Goal: Task Accomplishment & Management: Complete application form

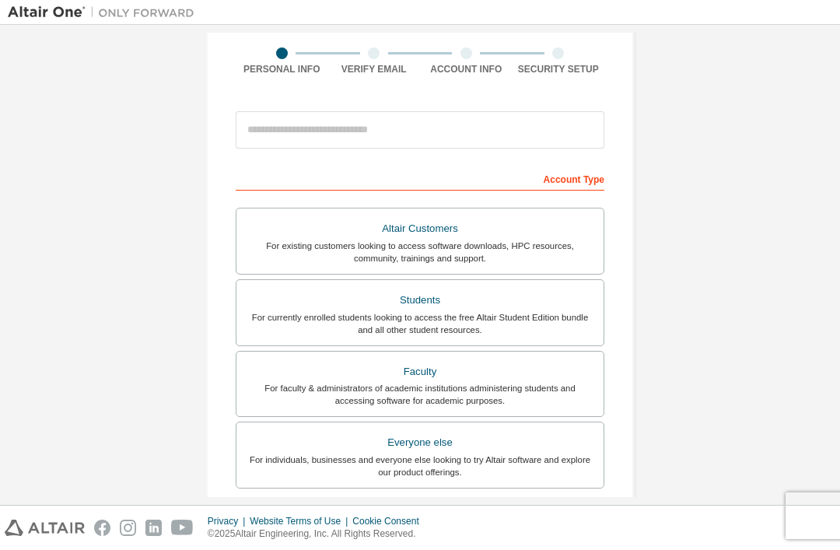
scroll to position [98, 0]
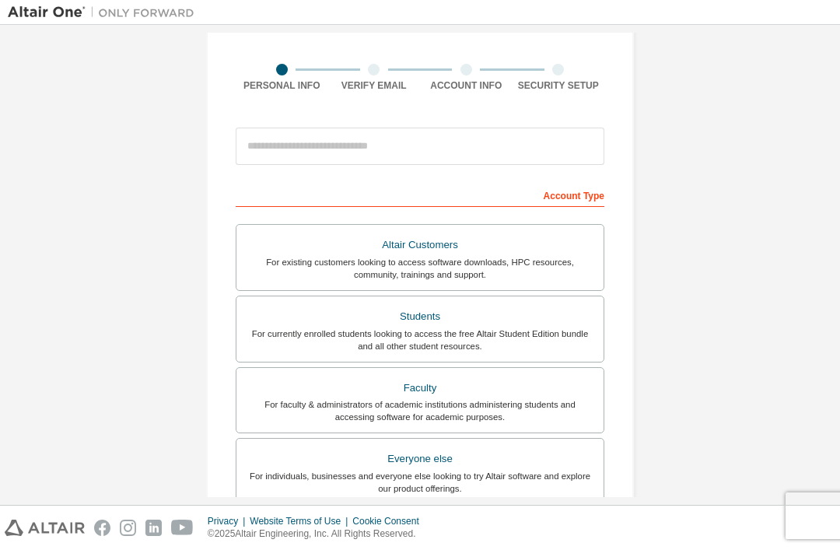
click at [502, 338] on div "For currently enrolled students looking to access the free Altair Student Editi…" at bounding box center [420, 339] width 348 height 25
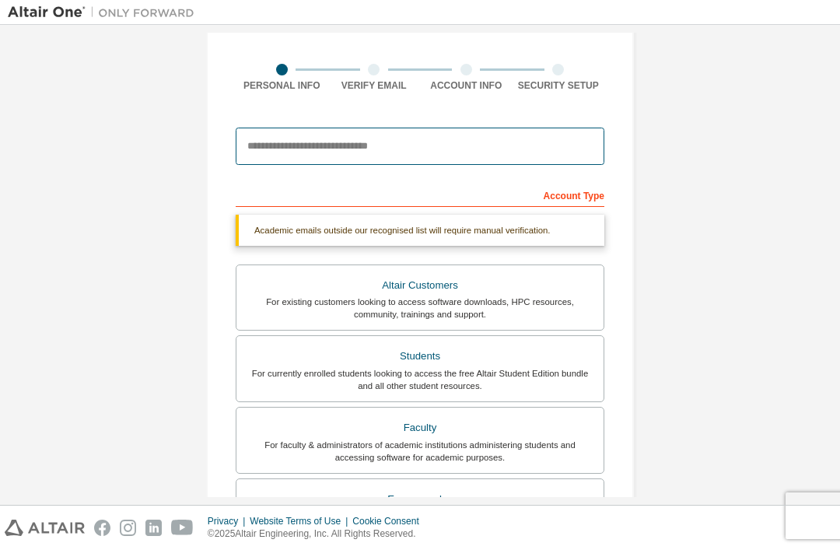
click at [490, 148] on input "email" at bounding box center [420, 146] width 369 height 37
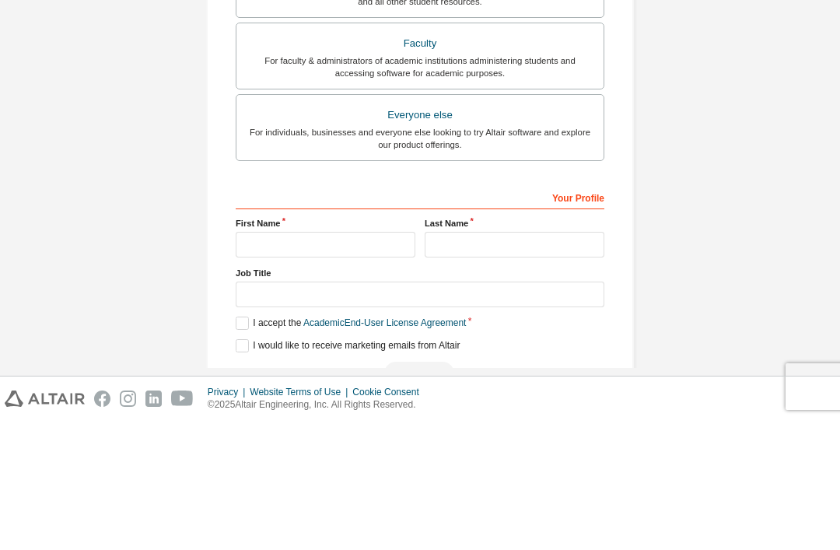
scroll to position [52, 0]
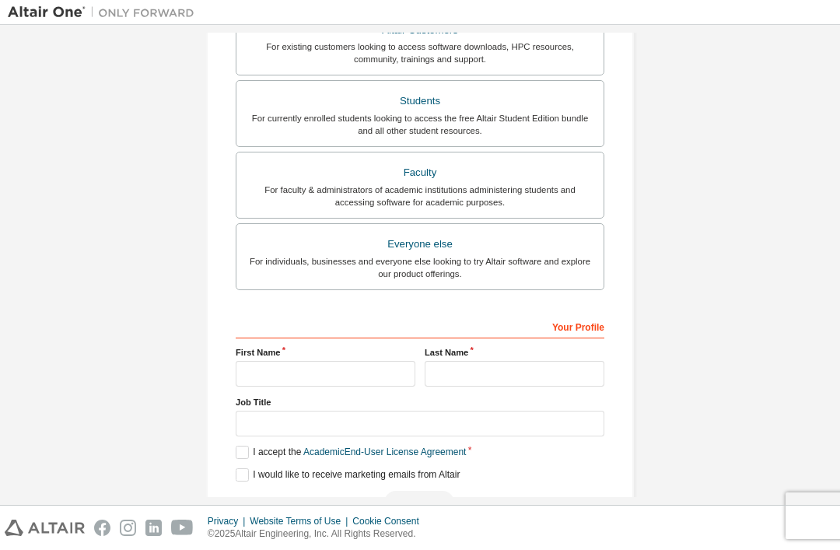
type input "**********"
click at [348, 361] on input "text" at bounding box center [326, 374] width 180 height 26
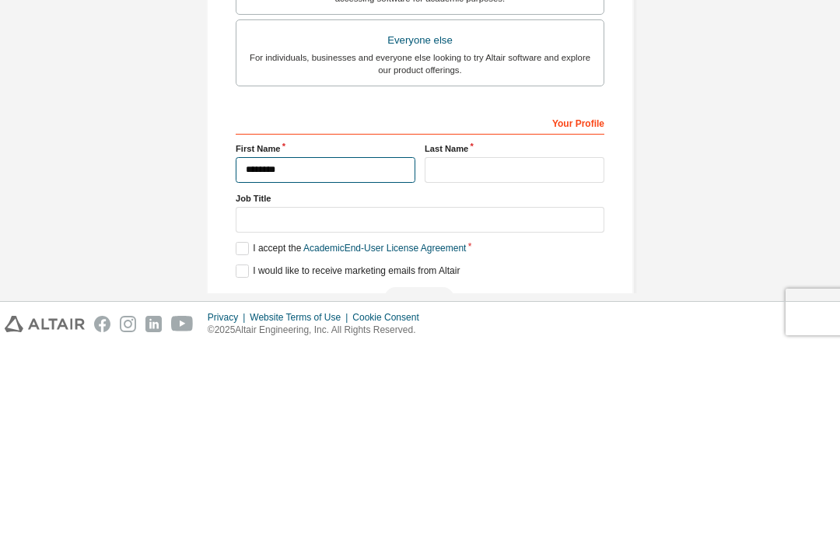
type input "********"
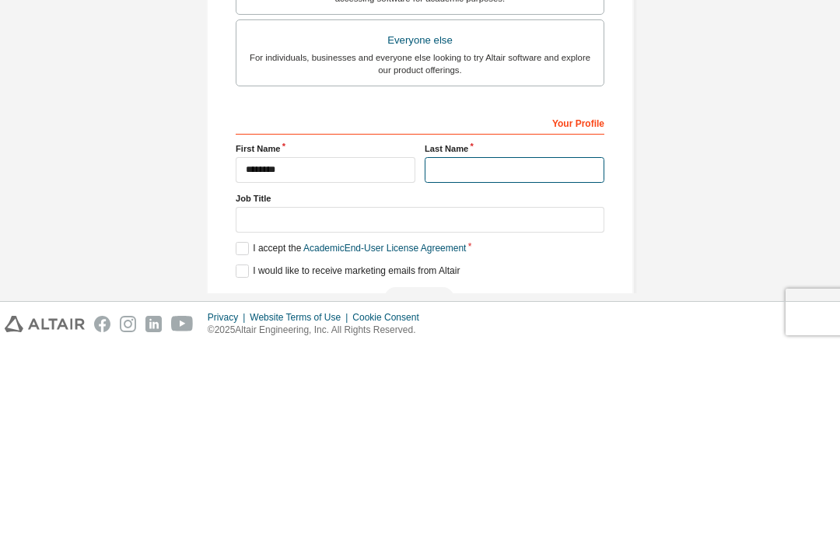
click at [531, 361] on input "text" at bounding box center [515, 374] width 180 height 26
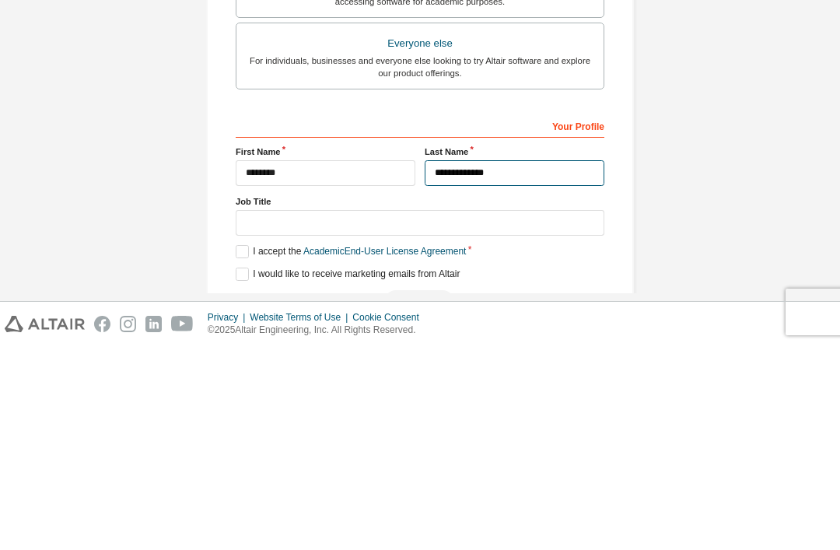
type input "**********"
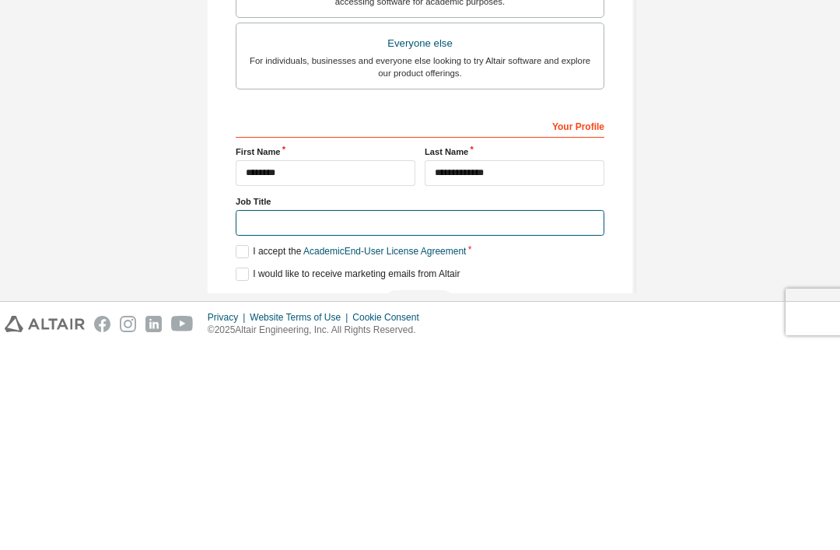
click at [345, 414] on input "text" at bounding box center [420, 427] width 369 height 26
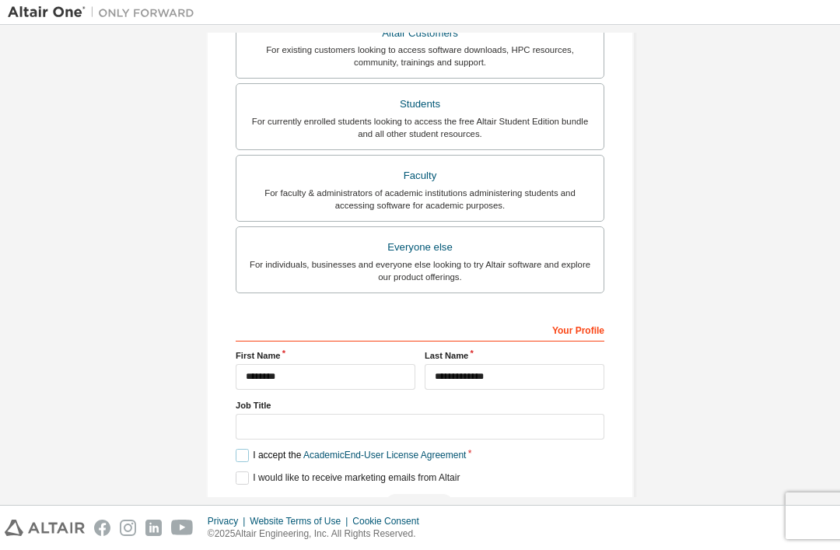
click at [241, 449] on label "I accept the Academic End-User License Agreement" at bounding box center [351, 455] width 230 height 13
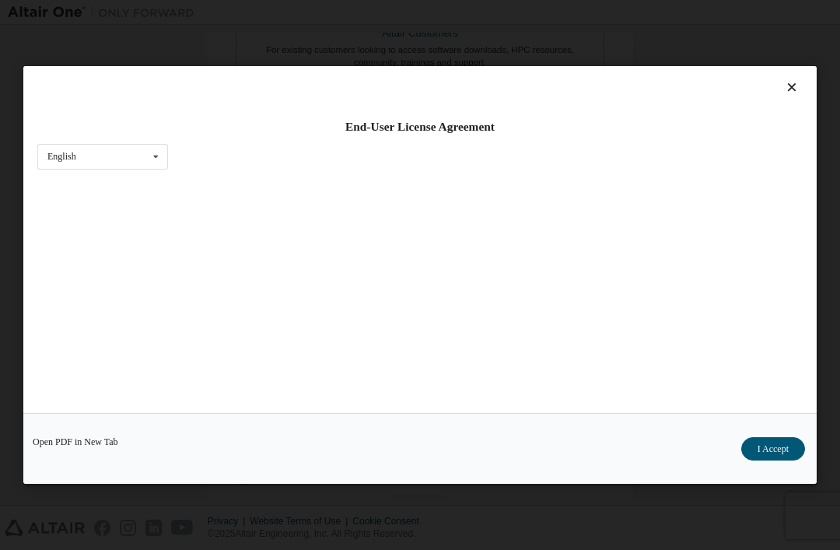
click at [795, 80] on icon at bounding box center [792, 87] width 16 height 14
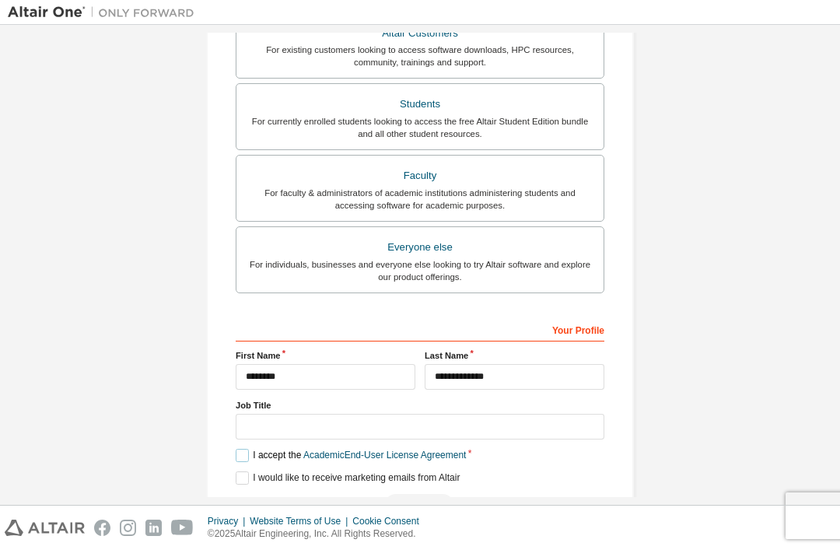
click at [246, 449] on label "I accept the Academic End-User License Agreement" at bounding box center [351, 455] width 230 height 13
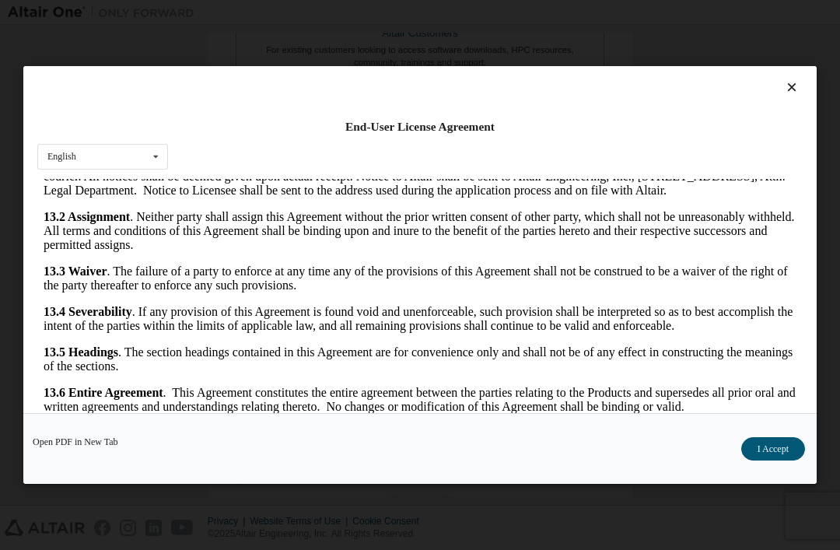
scroll to position [2885, 0]
click at [771, 460] on button "I Accept" at bounding box center [773, 448] width 64 height 23
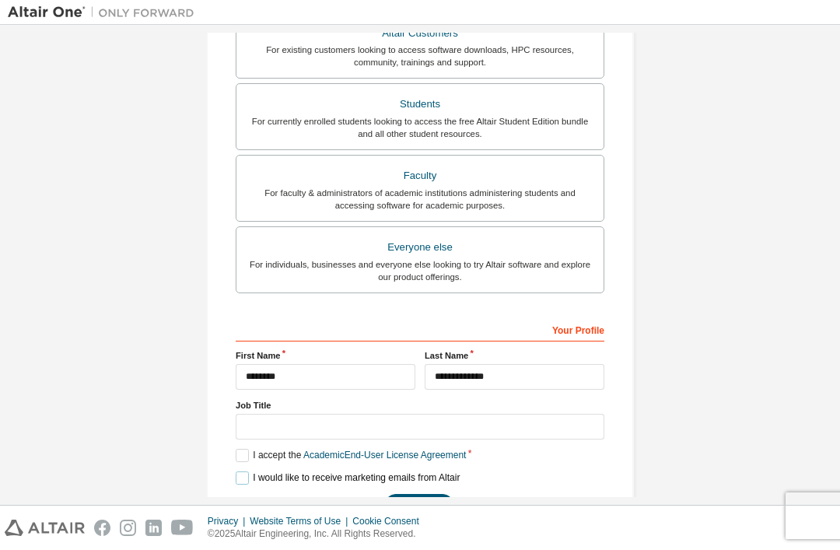
click at [252, 471] on label "I would like to receive marketing emails from Altair" at bounding box center [348, 477] width 224 height 13
click at [418, 494] on button "Next" at bounding box center [419, 505] width 70 height 23
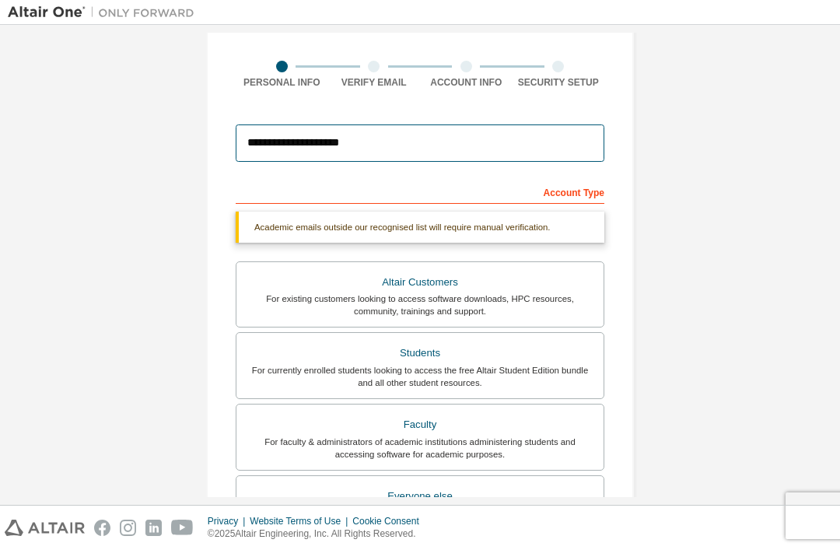
scroll to position [106, 0]
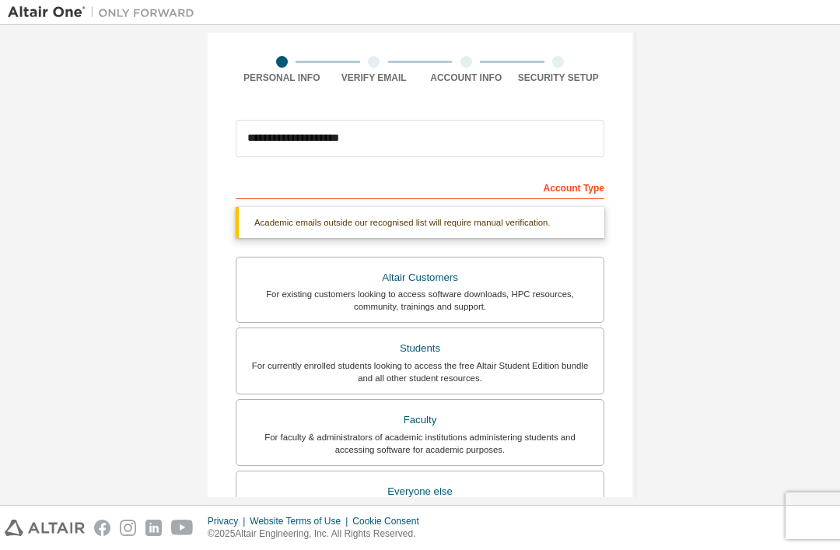
click at [543, 338] on div "Students" at bounding box center [420, 349] width 348 height 22
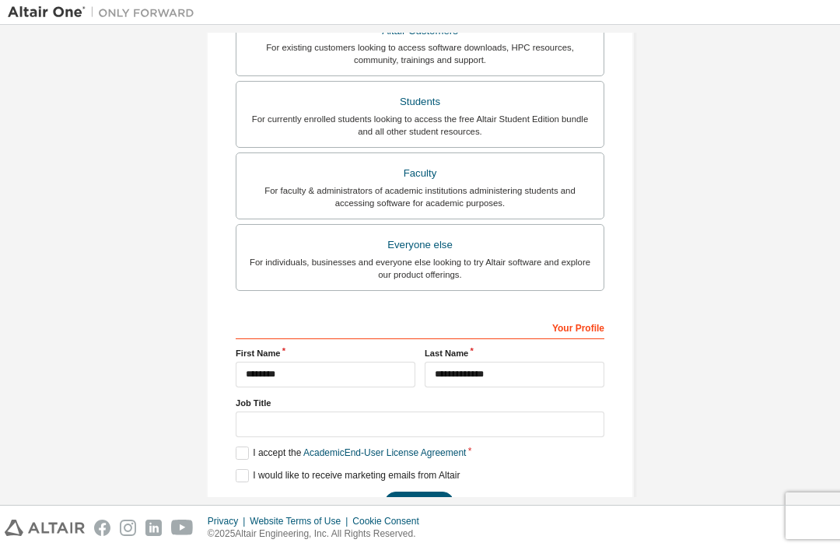
scroll to position [350, 0]
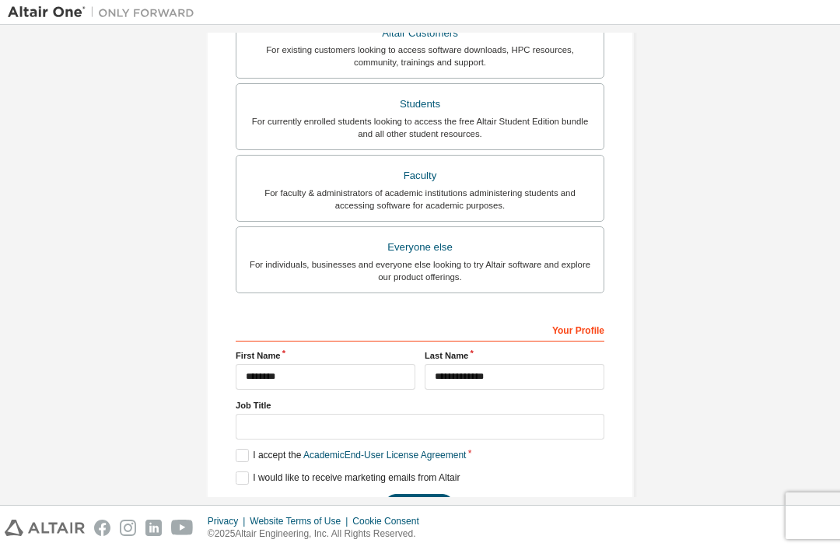
click at [421, 494] on button "Next" at bounding box center [419, 505] width 70 height 23
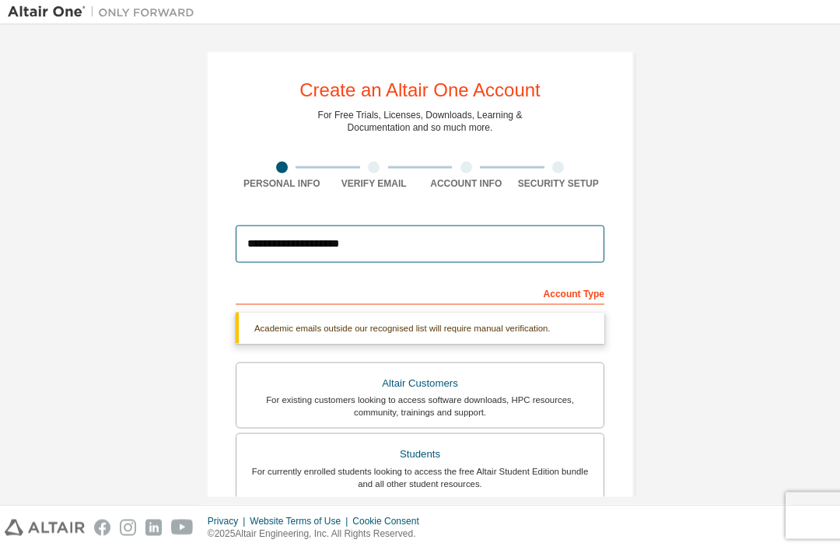
scroll to position [23, 0]
click at [271, 226] on input "**********" at bounding box center [420, 244] width 369 height 37
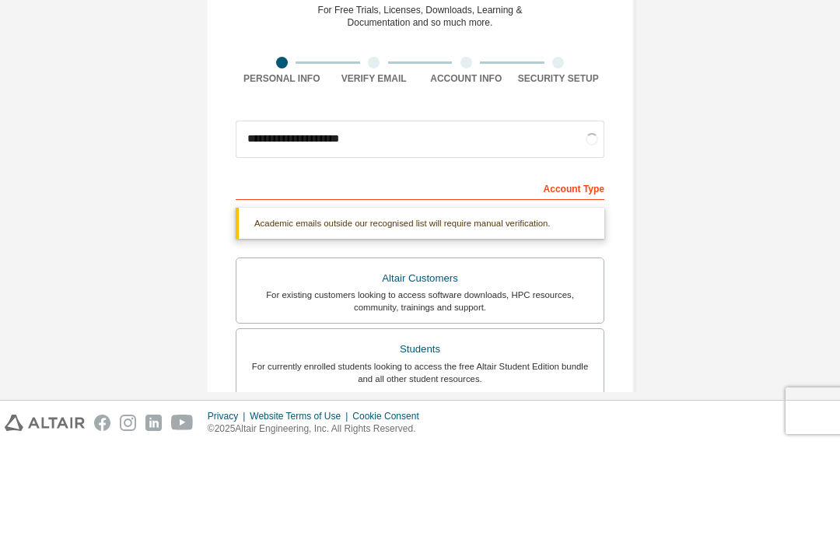
scroll to position [52, 0]
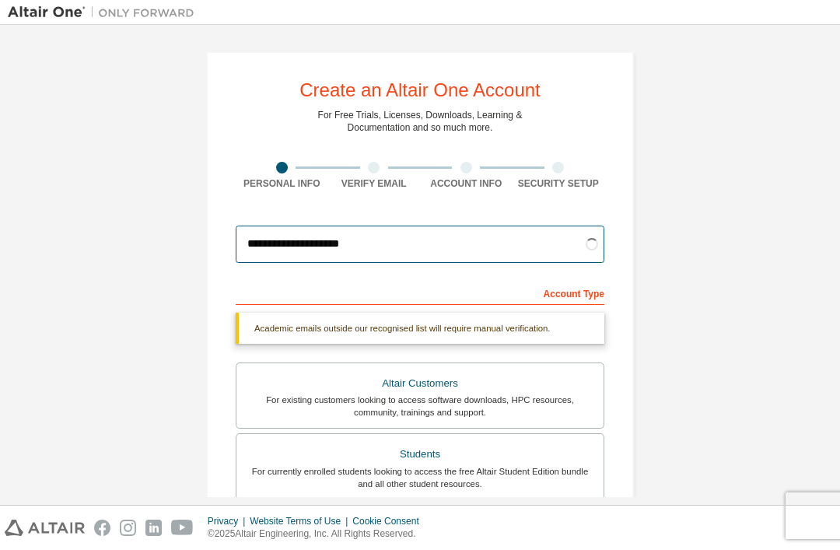
click at [275, 226] on input "**********" at bounding box center [420, 244] width 369 height 37
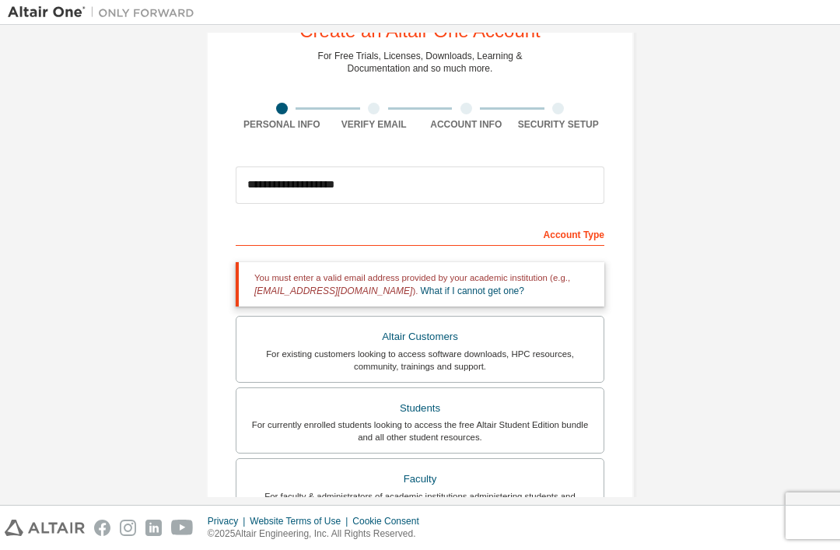
scroll to position [45, 0]
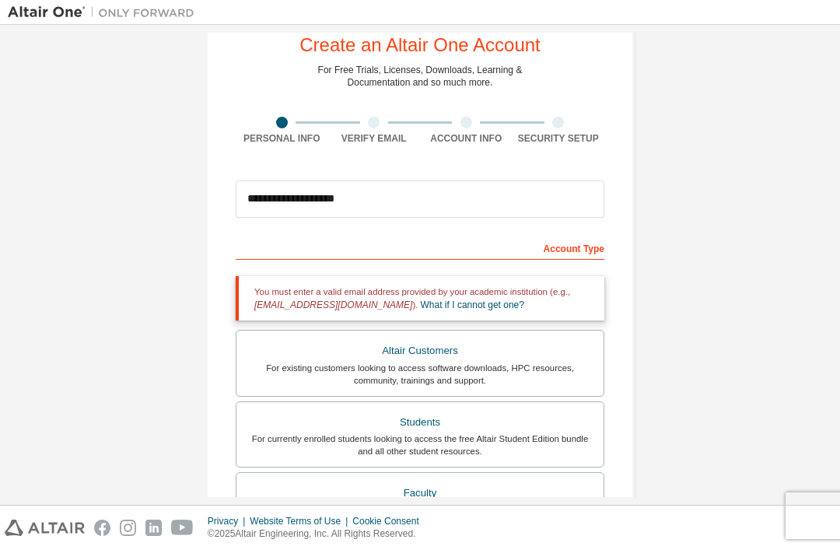
click at [516, 411] on div "Students" at bounding box center [420, 422] width 348 height 22
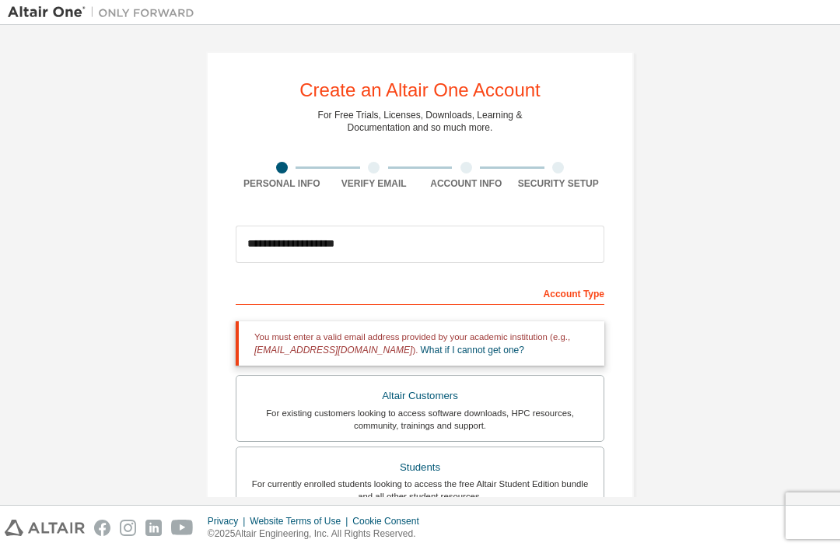
scroll to position [0, 0]
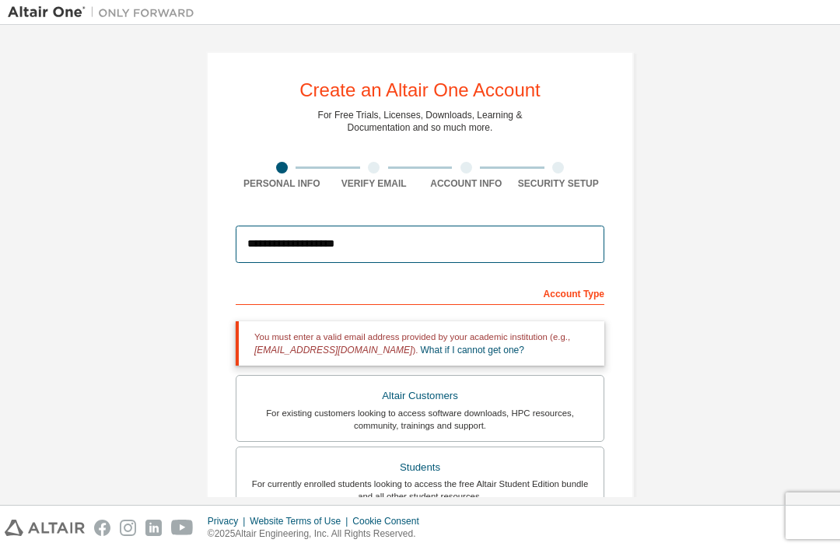
click at [397, 226] on input "**********" at bounding box center [420, 244] width 369 height 37
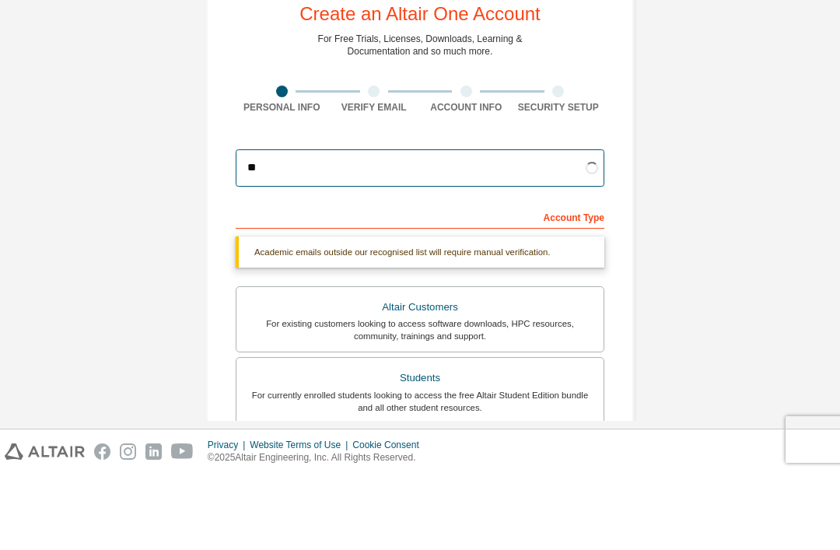
type input "*"
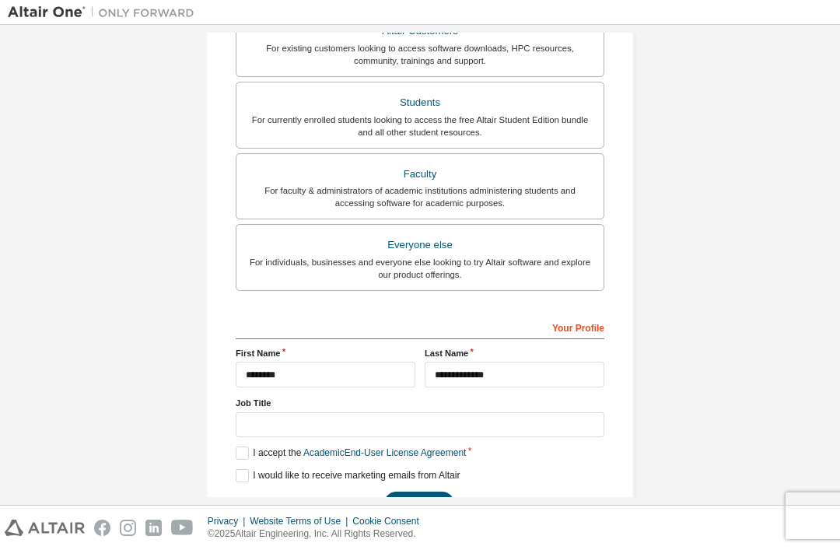
scroll to position [310, 0]
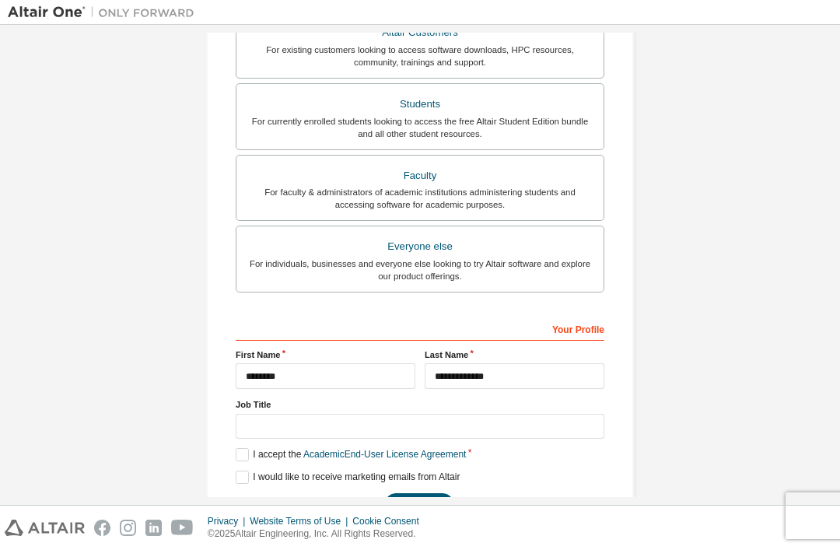
type input "**********"
click at [427, 493] on button "Next" at bounding box center [419, 504] width 70 height 23
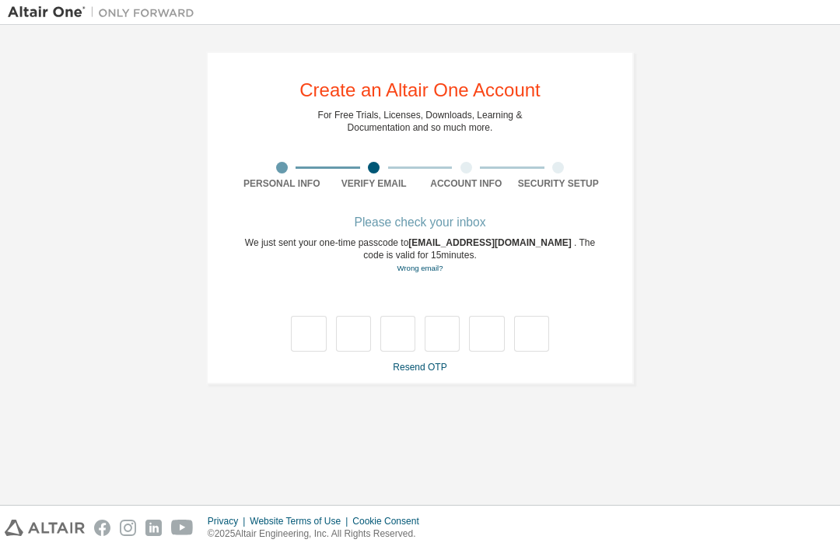
scroll to position [0, 0]
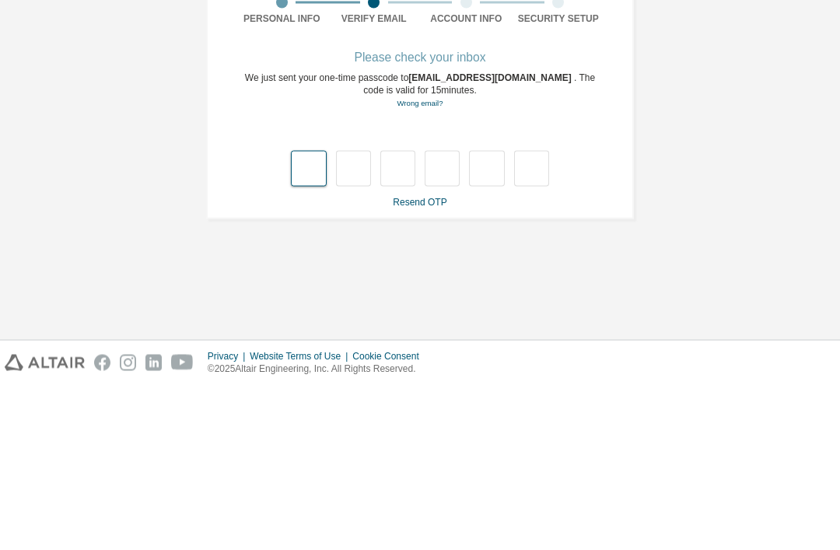
type input "*"
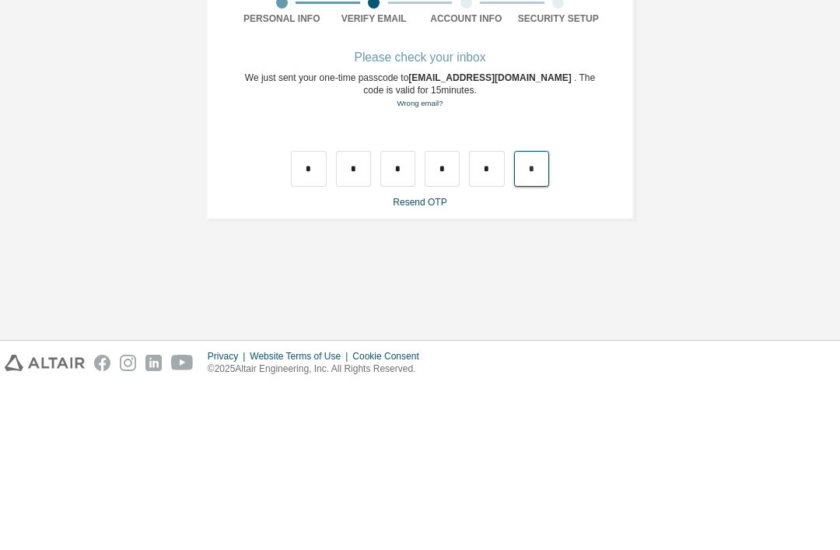
type input "*"
